Goal: Information Seeking & Learning: Learn about a topic

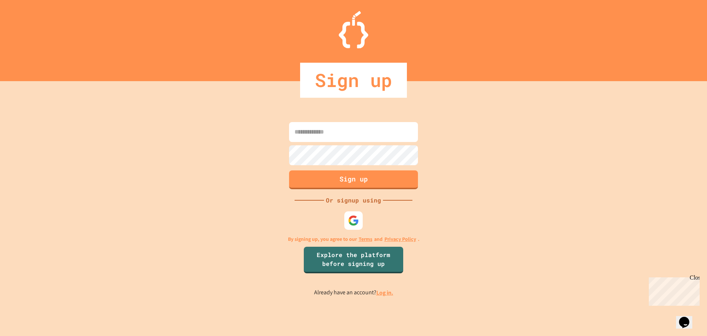
click at [367, 225] on div "Sign up Or signup using By signing up, you agree to our Terms and Privacy Polic…" at bounding box center [353, 208] width 707 height 255
click at [347, 215] on div at bounding box center [353, 220] width 18 height 18
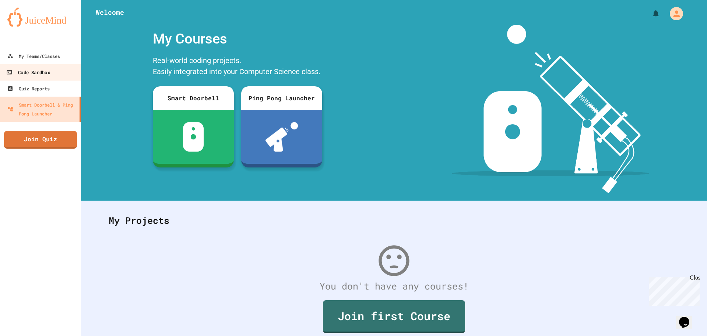
click at [35, 70] on div "Code Sandbox" at bounding box center [27, 72] width 43 height 9
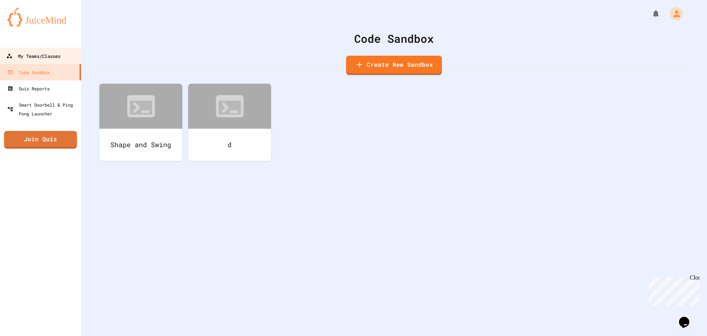
click at [42, 55] on div "My Teams/Classes" at bounding box center [33, 56] width 54 height 9
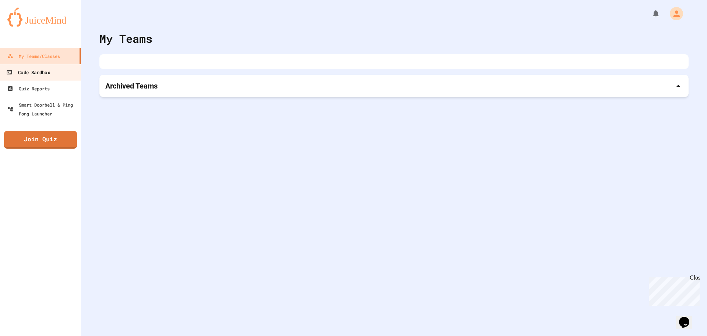
click at [44, 71] on div "Code Sandbox" at bounding box center [27, 72] width 43 height 9
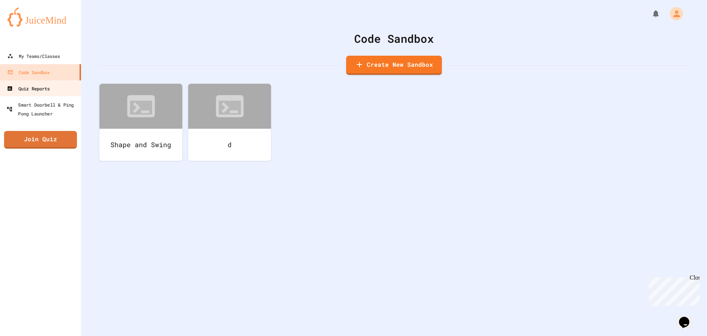
click at [63, 94] on link "Quiz Reports" at bounding box center [40, 88] width 82 height 17
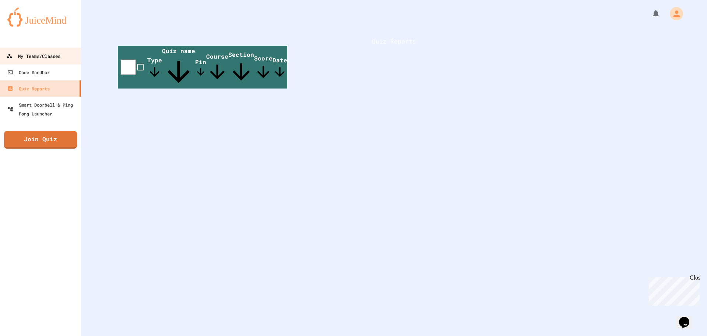
click at [49, 57] on div "My Teams/Classes" at bounding box center [33, 56] width 54 height 9
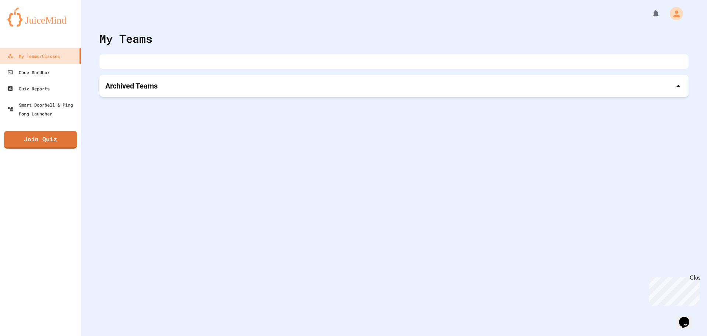
click at [129, 87] on p "Archived Teams" at bounding box center [131, 86] width 52 height 10
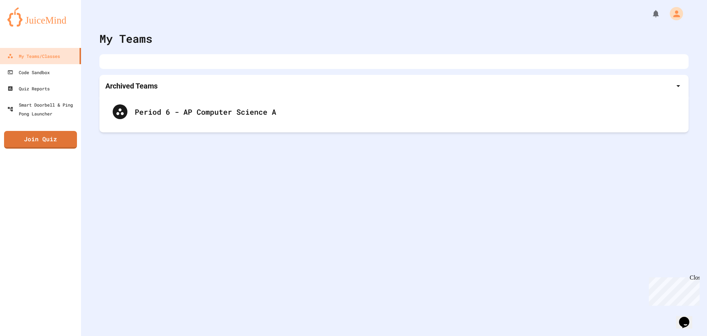
click at [127, 87] on p "Archived Teams" at bounding box center [131, 86] width 52 height 10
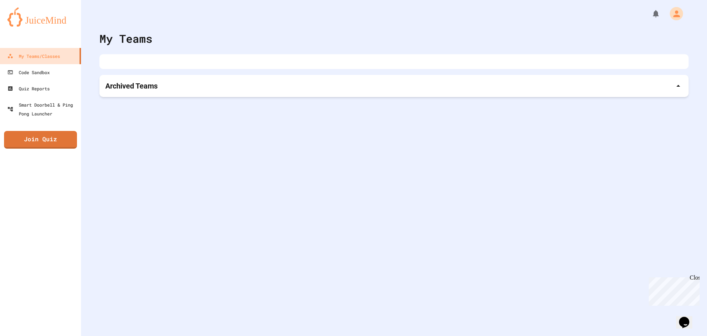
click at [155, 67] on div at bounding box center [393, 61] width 589 height 15
drag, startPoint x: 204, startPoint y: 60, endPoint x: 256, endPoint y: 59, distance: 51.6
click at [215, 62] on div at bounding box center [393, 61] width 589 height 15
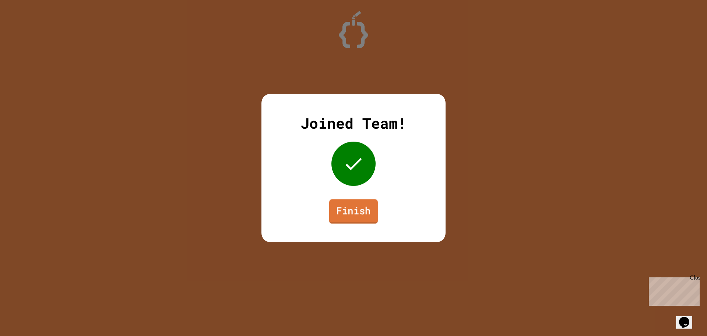
click at [369, 216] on link "Finish" at bounding box center [353, 211] width 49 height 24
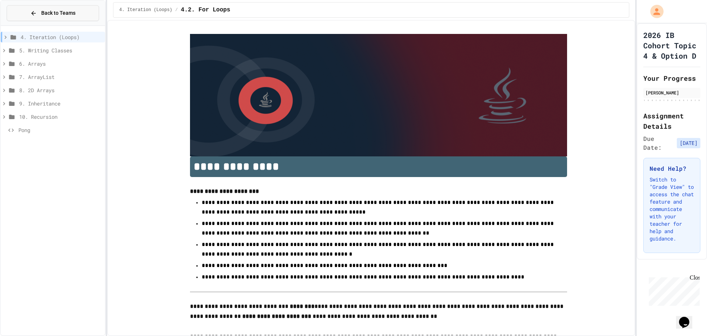
click at [41, 12] on div "Back to Teams" at bounding box center [52, 13] width 45 height 8
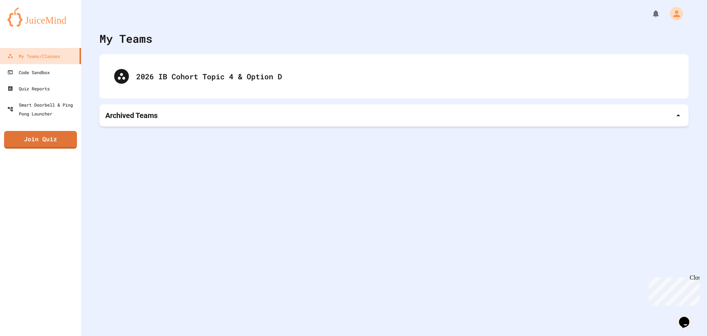
click at [146, 112] on p "Archived Teams" at bounding box center [131, 115] width 52 height 10
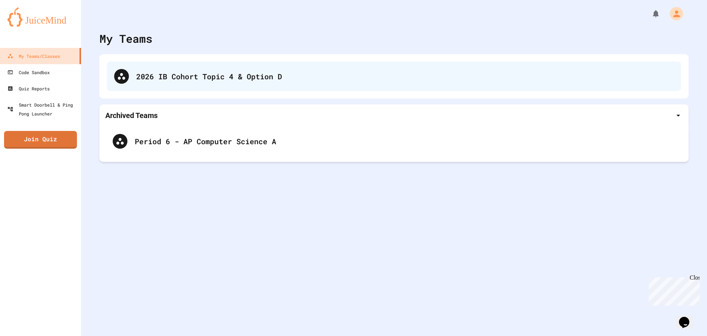
click at [189, 65] on div "2026 IB Cohort Topic 4 & Option D" at bounding box center [394, 76] width 575 height 29
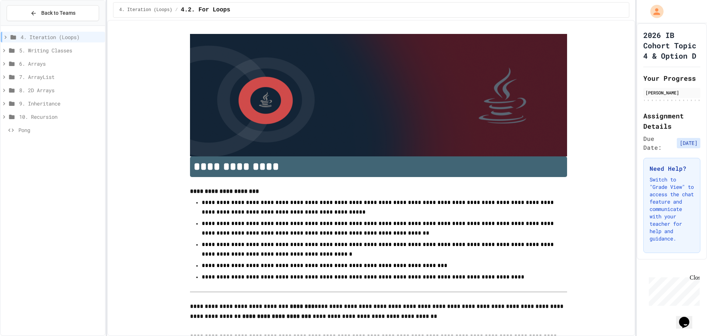
click at [59, 117] on span "10. Recursion" at bounding box center [60, 117] width 83 height 8
click at [55, 103] on span "9. Inheritance" at bounding box center [60, 103] width 83 height 8
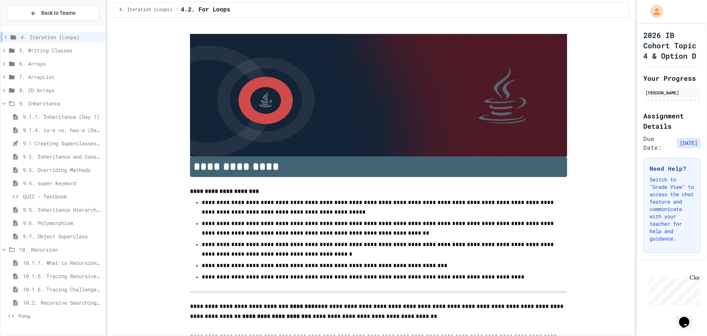
click at [55, 92] on span "8. 2D Arrays" at bounding box center [60, 90] width 83 height 8
click at [56, 78] on span "7. ArrayList" at bounding box center [60, 77] width 83 height 8
click at [52, 67] on span "6. Arrays" at bounding box center [60, 64] width 83 height 8
click at [50, 52] on span "5. Writing Classes" at bounding box center [60, 50] width 83 height 8
click at [55, 38] on span "4. Iteration (Loops)" at bounding box center [61, 37] width 81 height 8
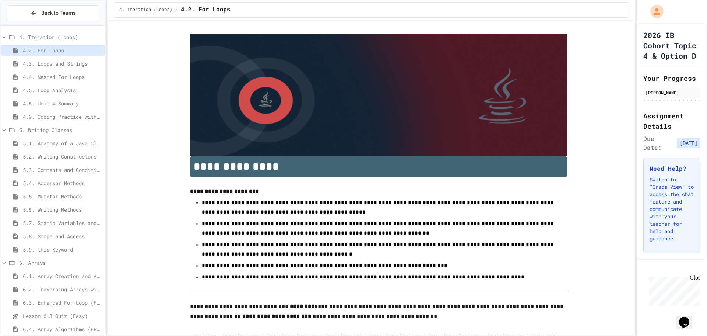
click at [56, 35] on span "4. Iteration (Loops)" at bounding box center [60, 37] width 83 height 8
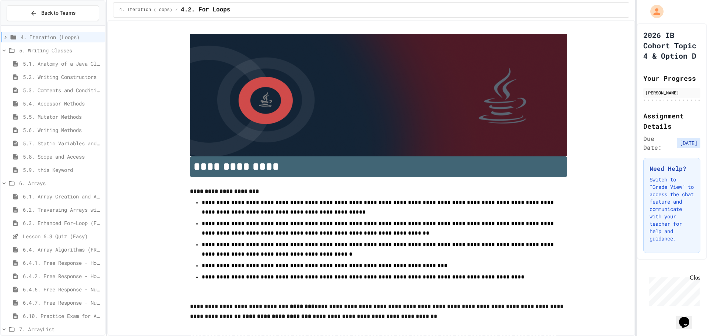
click at [56, 45] on div "5. Writing Classes" at bounding box center [53, 50] width 104 height 11
click at [55, 63] on span "6. Arrays" at bounding box center [60, 64] width 83 height 8
click at [53, 75] on span "7. ArrayList" at bounding box center [60, 77] width 83 height 8
click at [55, 91] on span "8. 2D Arrays" at bounding box center [60, 90] width 83 height 8
click at [55, 99] on div "9. Inheritance" at bounding box center [53, 103] width 104 height 11
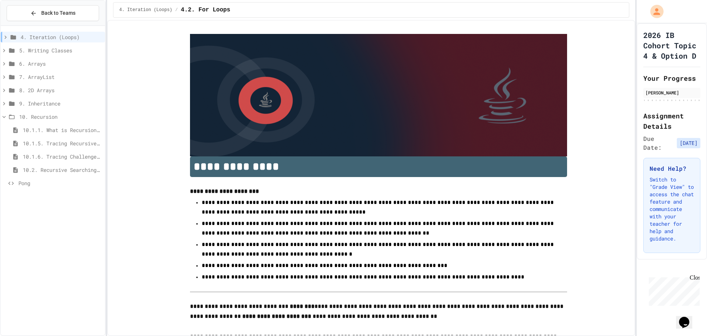
click at [42, 115] on span "10. Recursion" at bounding box center [60, 117] width 83 height 8
click at [51, 119] on span "10. Recursion" at bounding box center [60, 117] width 83 height 8
click at [49, 127] on span "10.1.1. What is Recursion? (Day 1)" at bounding box center [62, 130] width 79 height 8
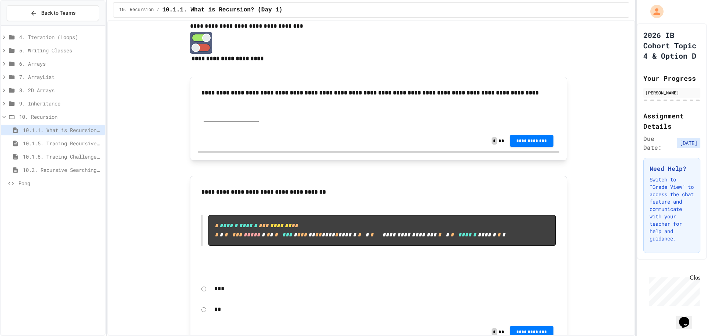
scroll to position [258, 0]
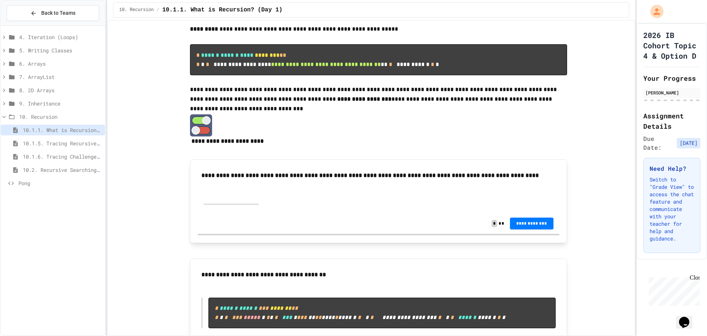
click at [235, 204] on input "text" at bounding box center [231, 198] width 55 height 11
click at [41, 11] on div "Back to Teams" at bounding box center [52, 13] width 45 height 8
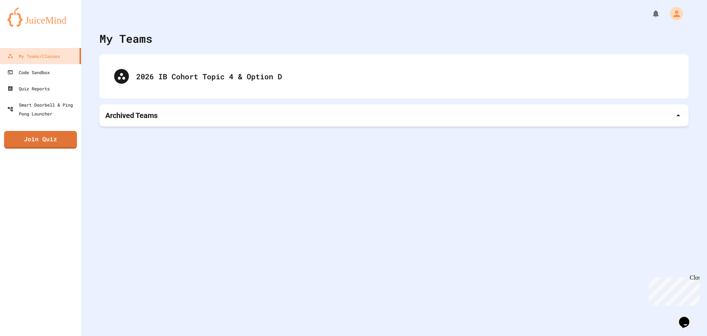
click at [162, 117] on div "Archived Teams" at bounding box center [394, 115] width 578 height 10
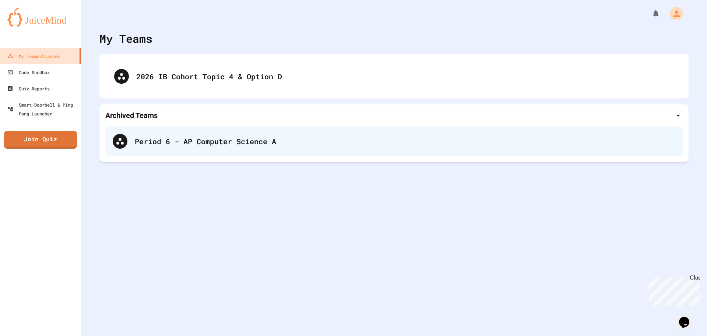
click at [147, 143] on div "Period 6 - AP Computer Science A" at bounding box center [405, 141] width 541 height 11
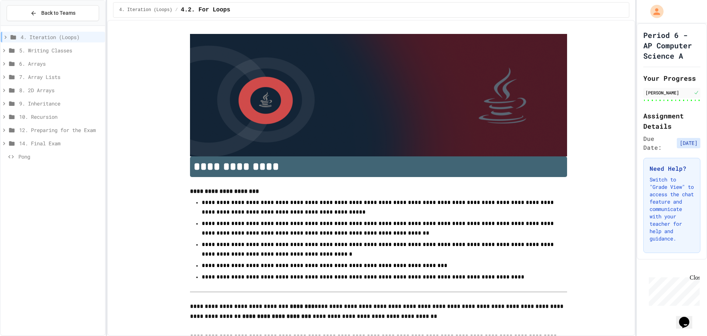
type input "******"
type input "**********"
click at [40, 134] on div "12. Preparing for the Exam" at bounding box center [53, 130] width 104 height 11
click at [51, 130] on span "12. Preparing for the Exam" at bounding box center [60, 130] width 83 height 8
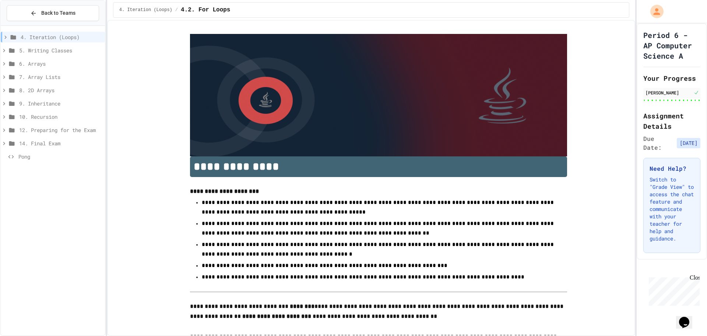
click at [41, 117] on span "10. Recursion" at bounding box center [60, 117] width 83 height 8
click at [57, 140] on span "10.1.5. Tracing Recursive Methods (Day 2)" at bounding box center [62, 143] width 79 height 8
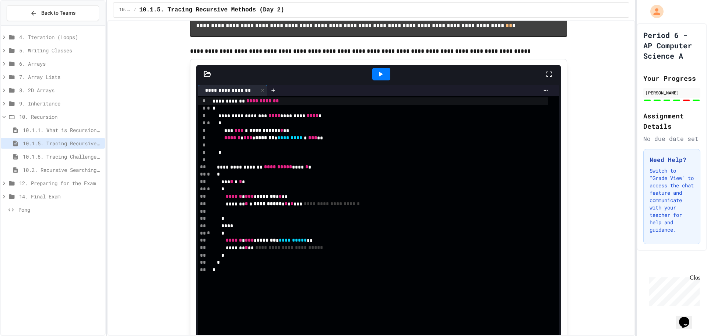
scroll to position [1326, 0]
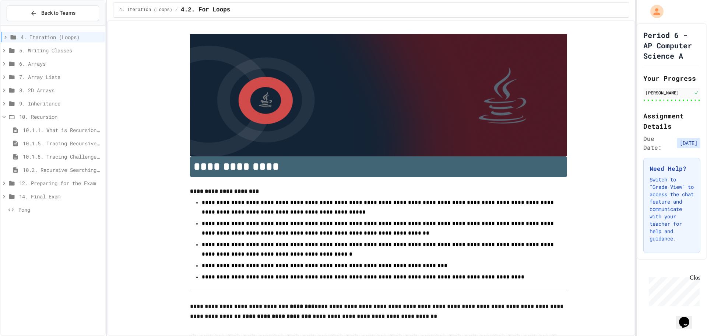
type input "******"
type input "**********"
